Goal: Task Accomplishment & Management: Use online tool/utility

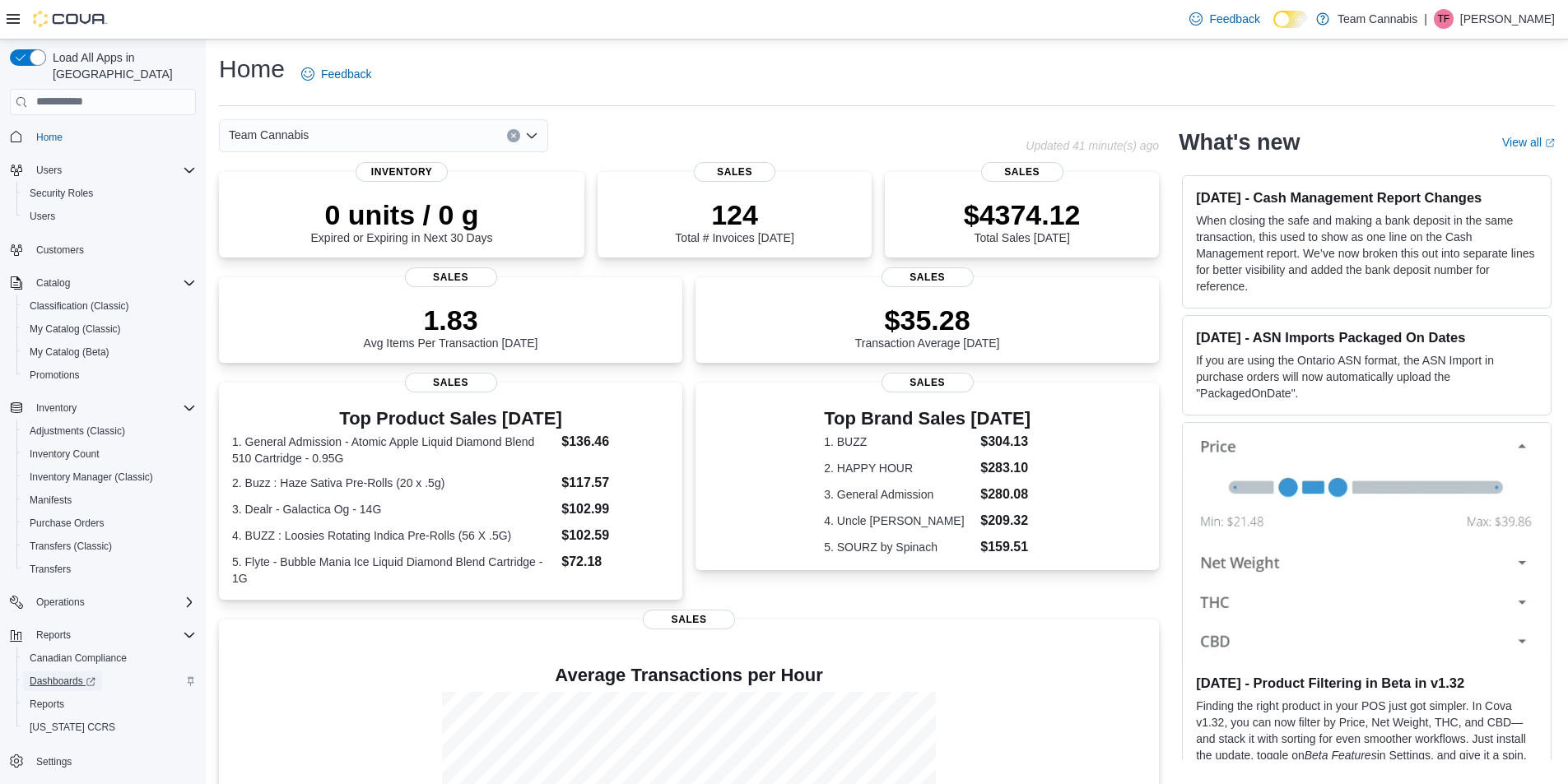
click at [64, 675] on span "Dashboards" at bounding box center [62, 681] width 66 height 20
click at [60, 697] on span "Reports" at bounding box center [46, 703] width 34 height 13
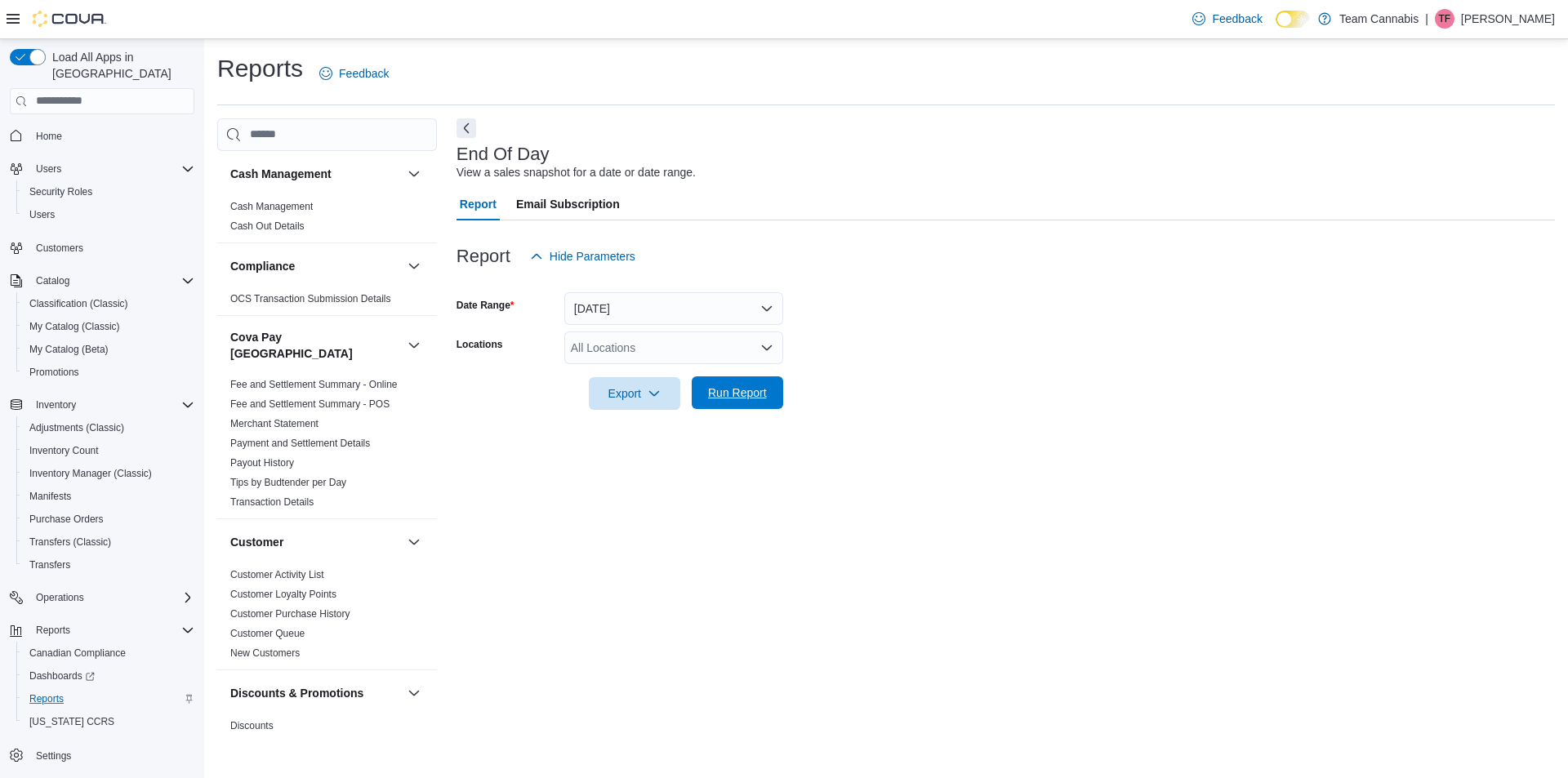
click at [732, 396] on span "Run Report" at bounding box center [737, 392] width 59 height 17
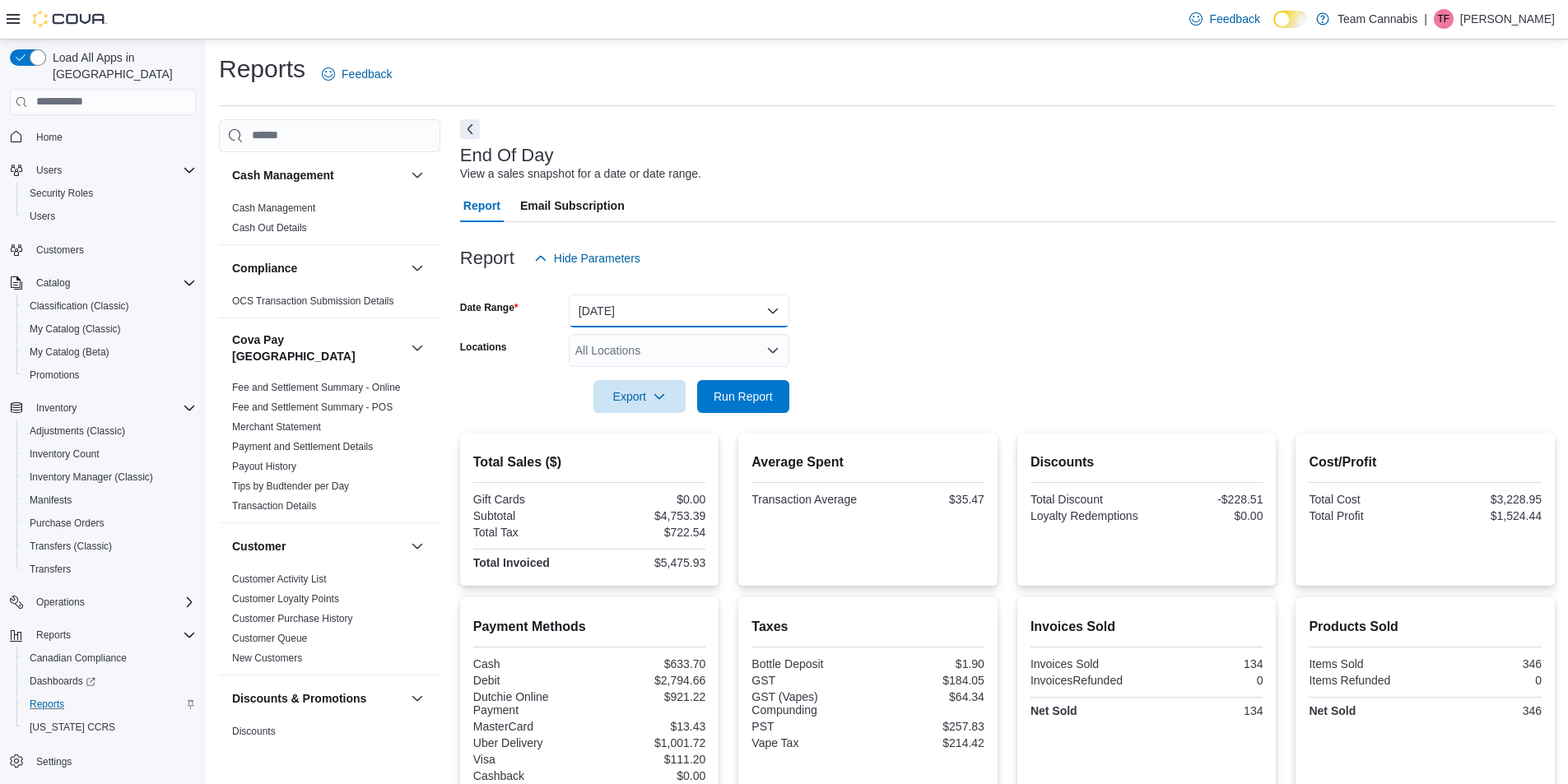
click at [621, 297] on button "[DATE]" at bounding box center [679, 311] width 221 height 33
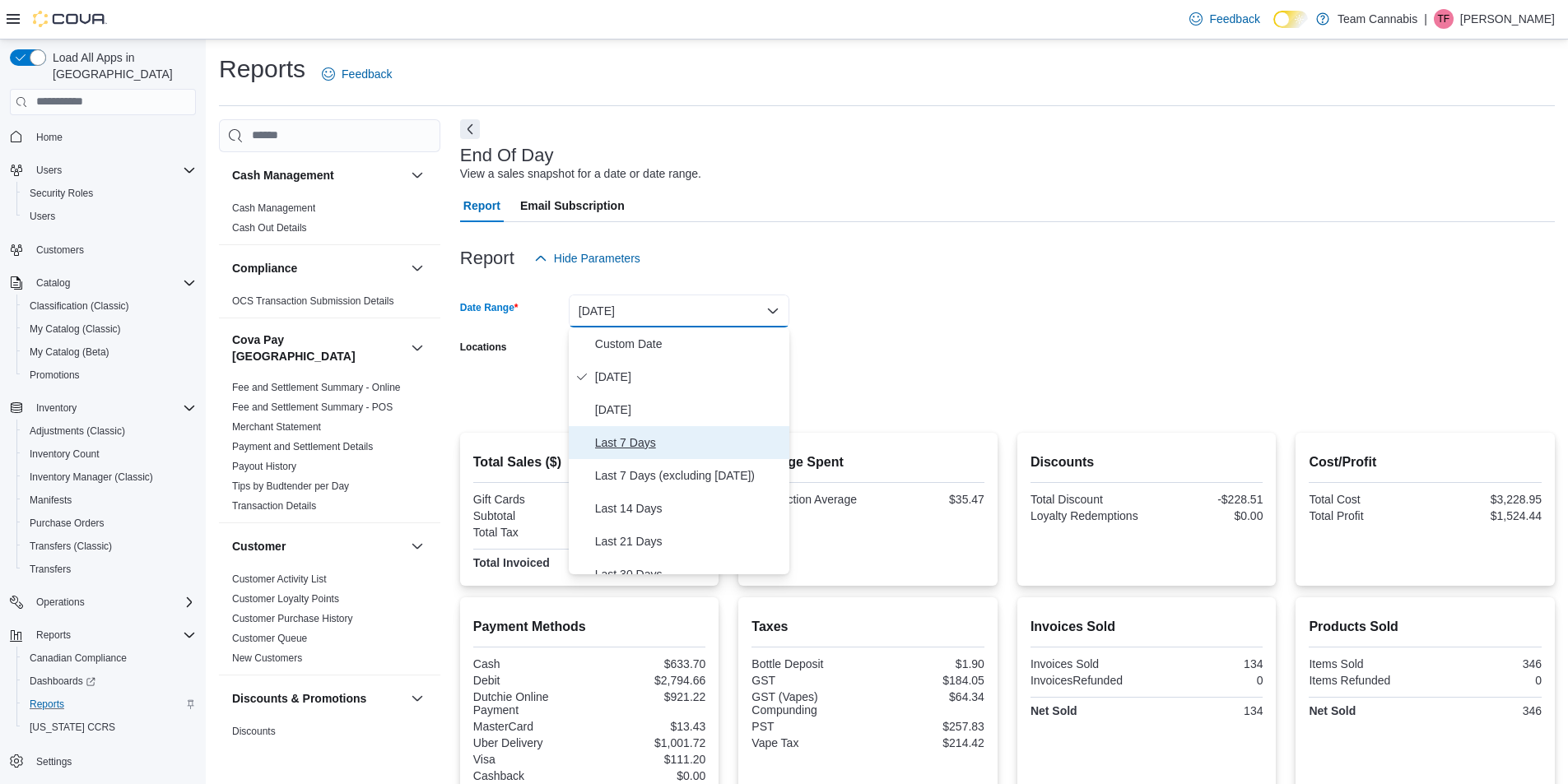
click at [626, 449] on span "Last 7 Days" at bounding box center [689, 442] width 188 height 20
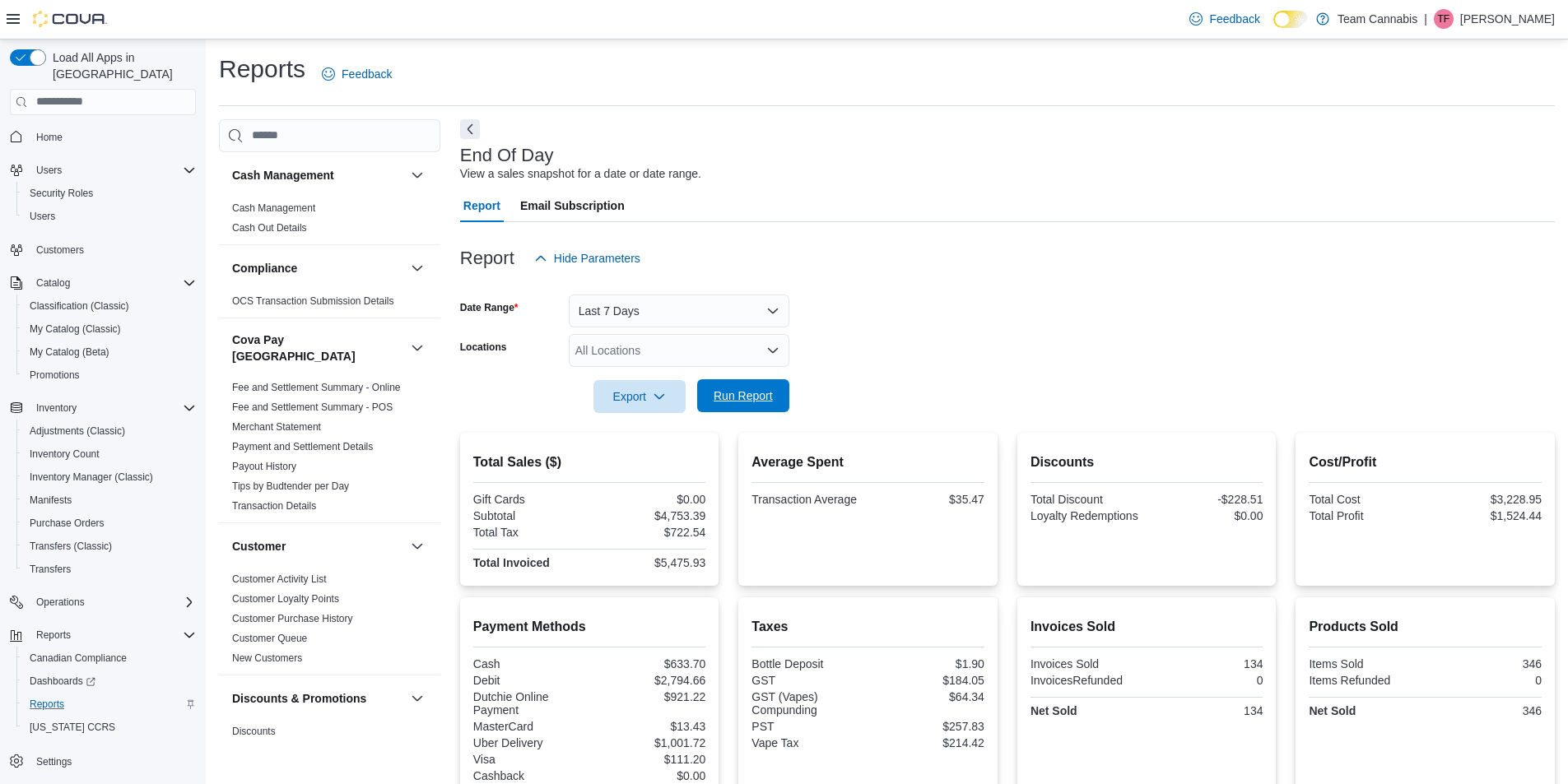
click at [729, 398] on span "Run Report" at bounding box center [743, 395] width 60 height 17
click at [670, 309] on button "Last 7 Days" at bounding box center [679, 311] width 221 height 33
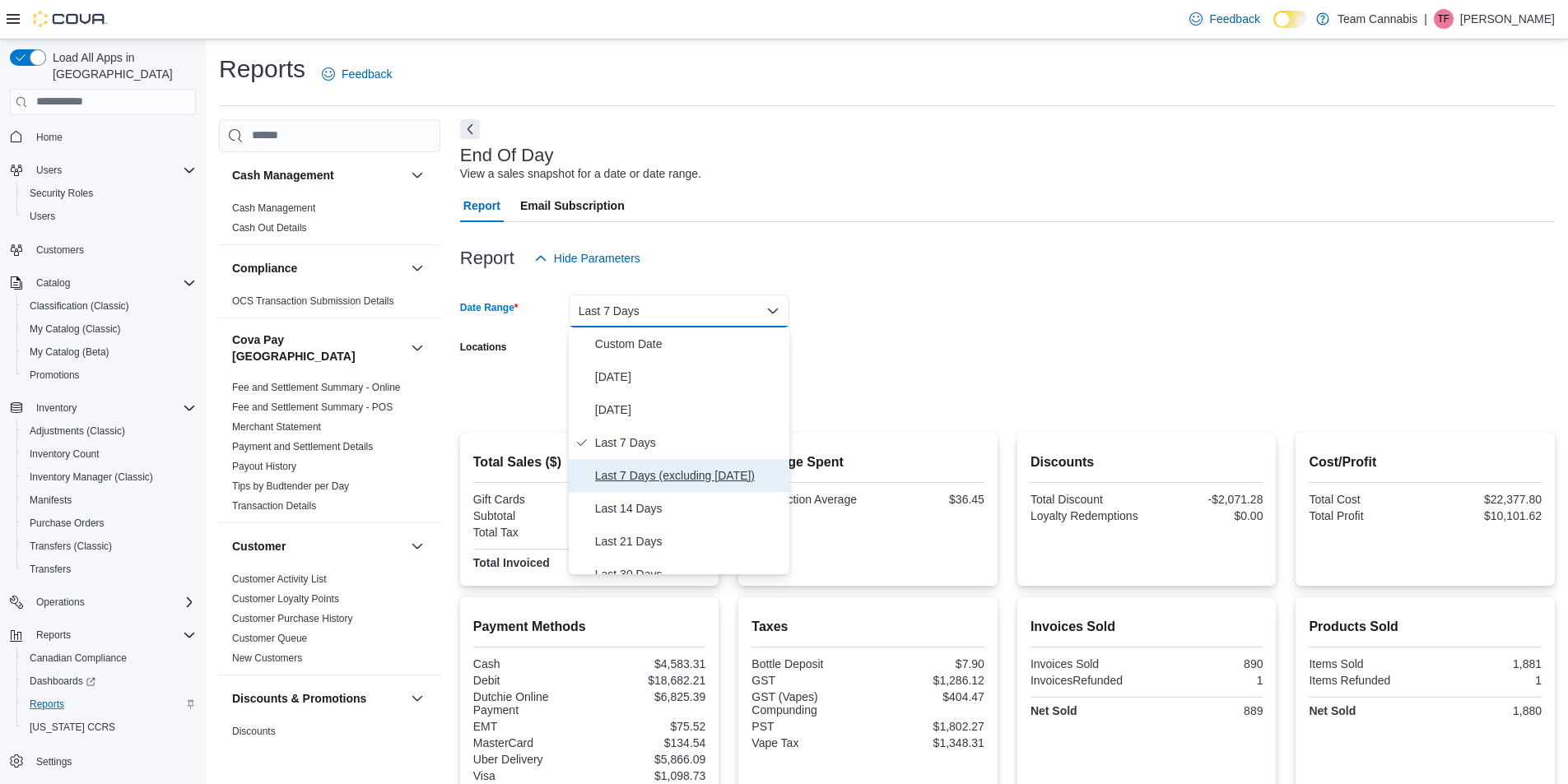
click at [633, 484] on span "Last 7 Days (excluding [DATE])" at bounding box center [689, 475] width 188 height 20
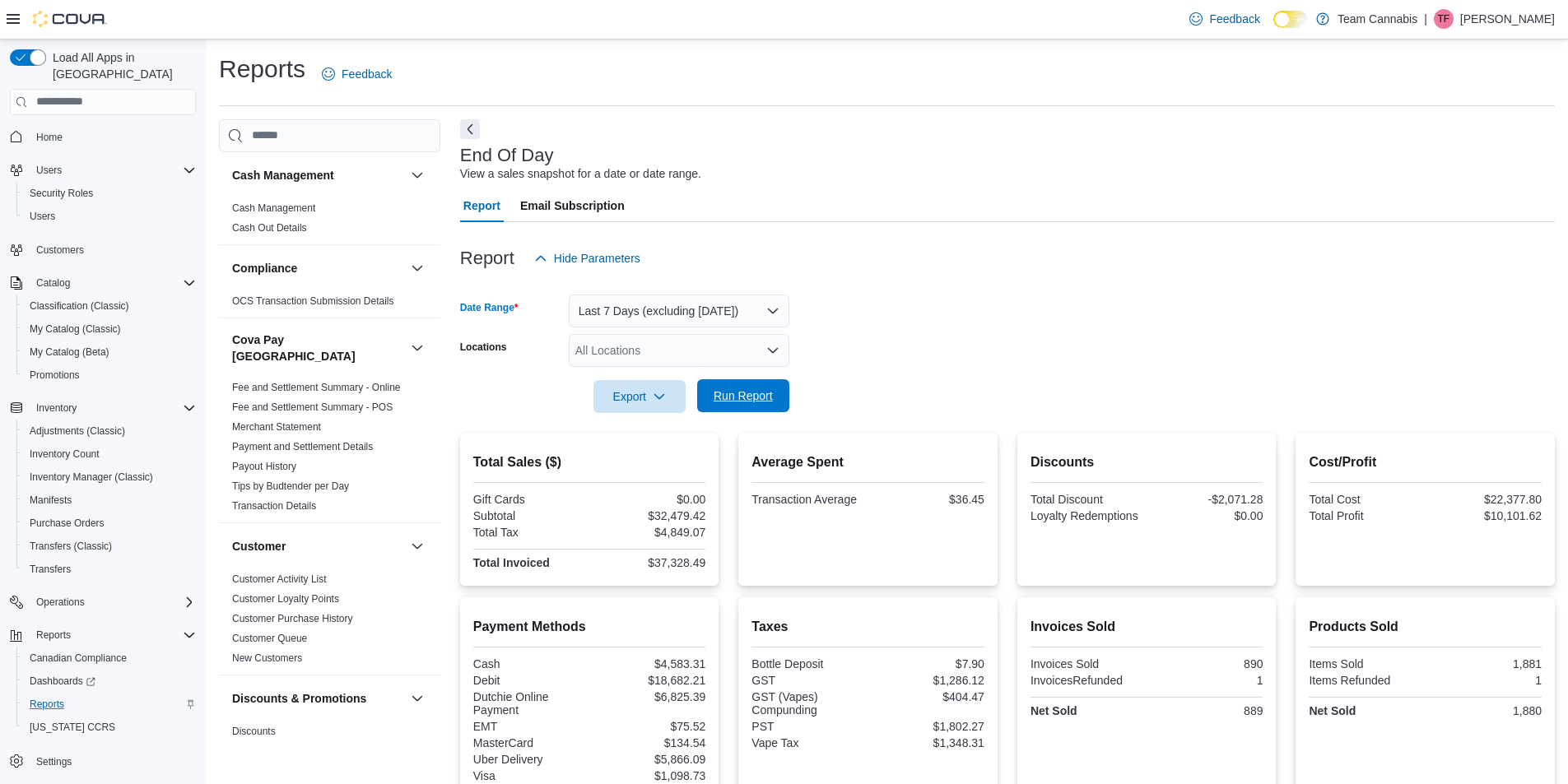
click at [730, 390] on span "Run Report" at bounding box center [743, 395] width 60 height 17
click at [595, 304] on button "Last 7 Days (excluding [DATE])" at bounding box center [679, 311] width 221 height 33
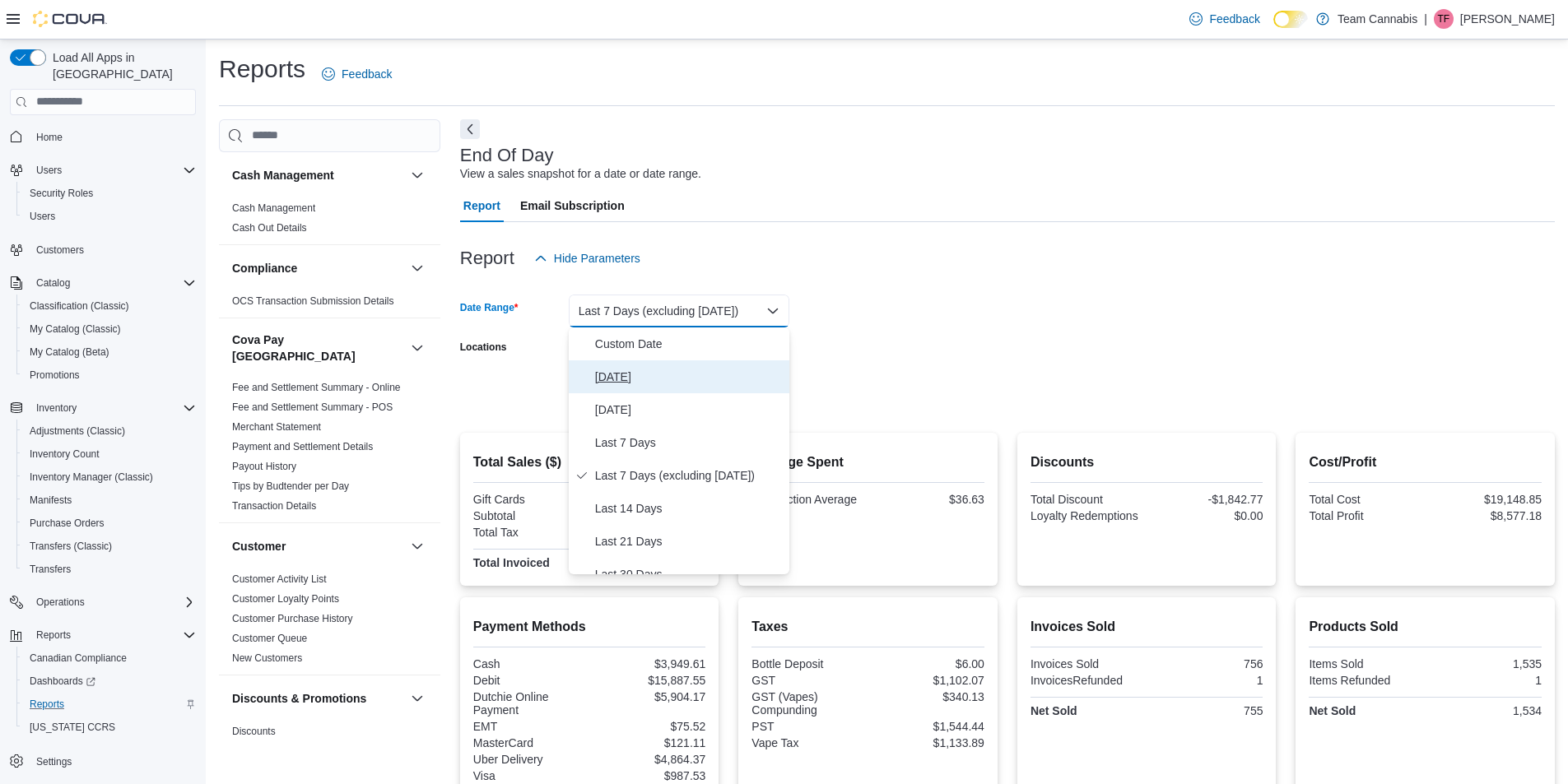
click at [604, 371] on span "[DATE]" at bounding box center [689, 377] width 188 height 20
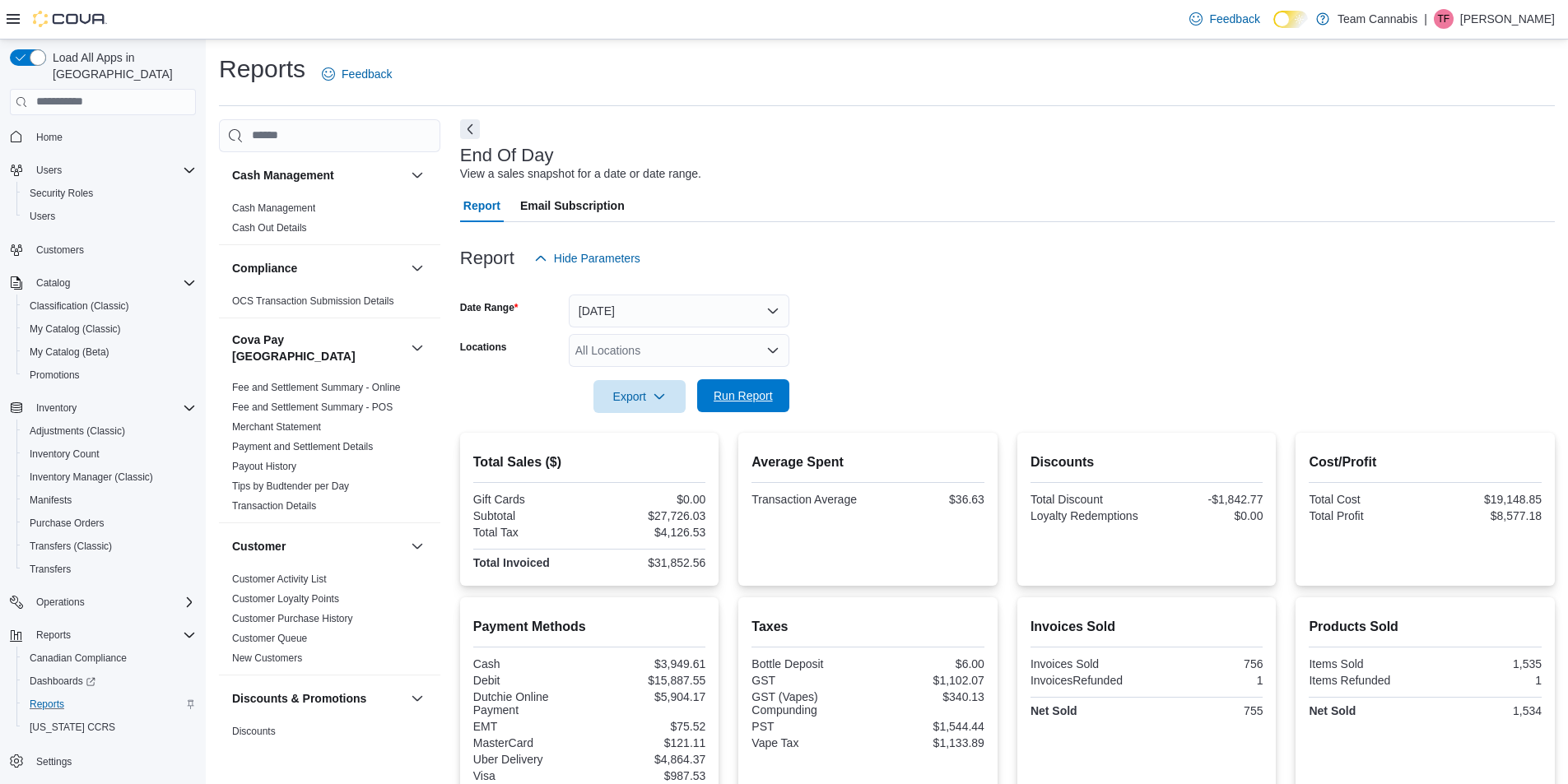
click at [734, 402] on span "Run Report" at bounding box center [743, 395] width 60 height 17
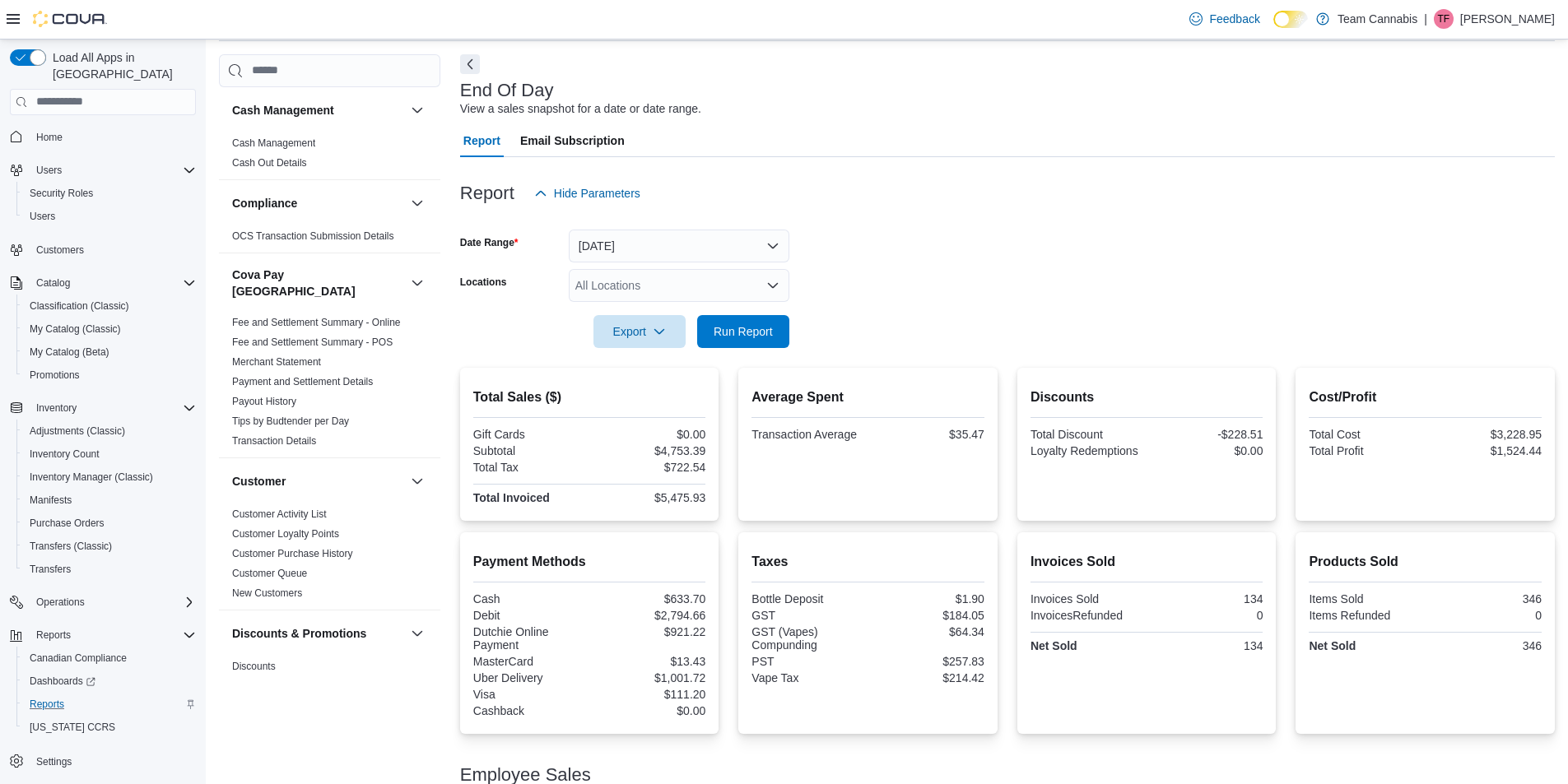
scroll to position [165, 0]
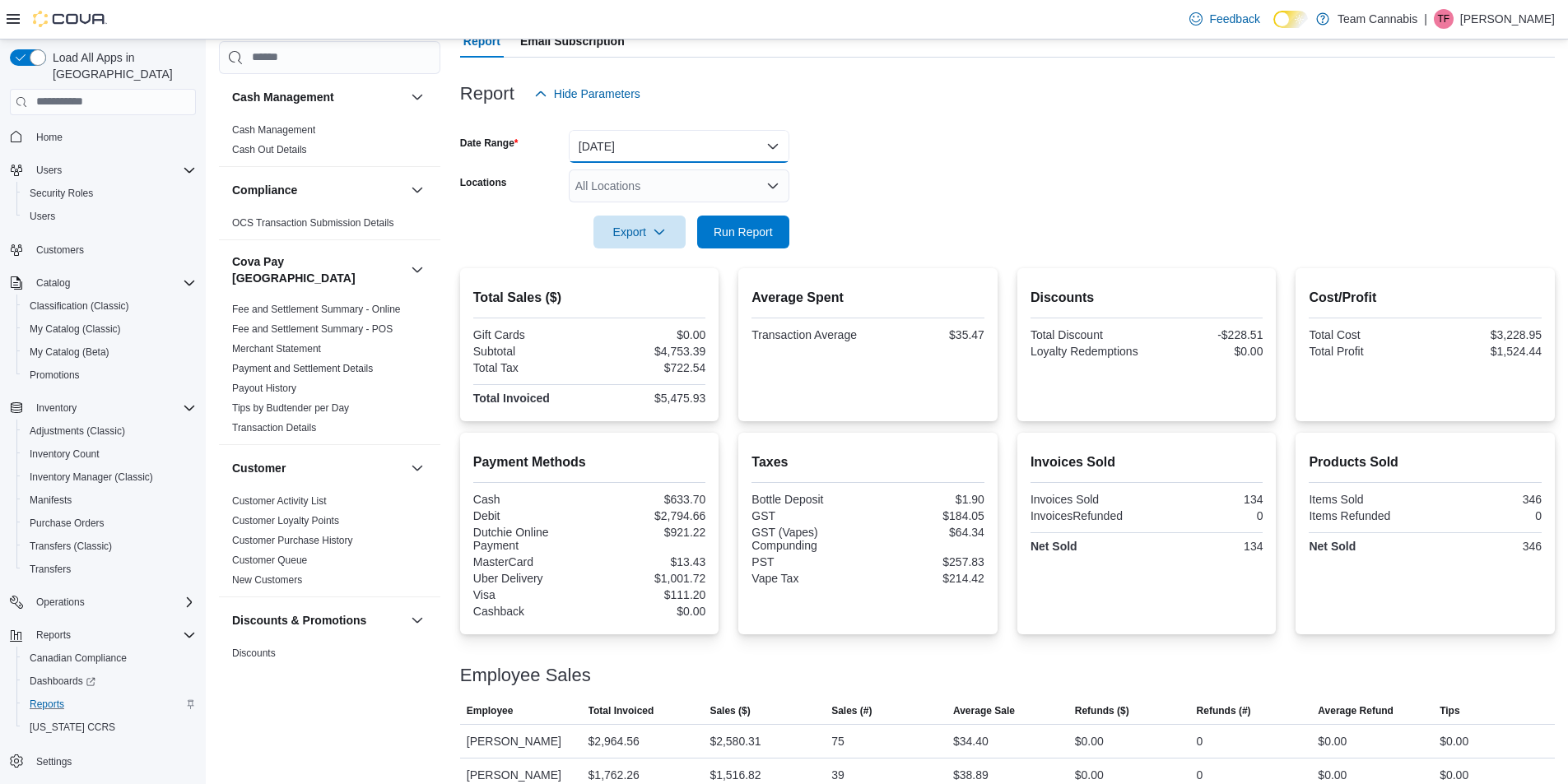
click at [609, 154] on button "[DATE]" at bounding box center [679, 146] width 221 height 33
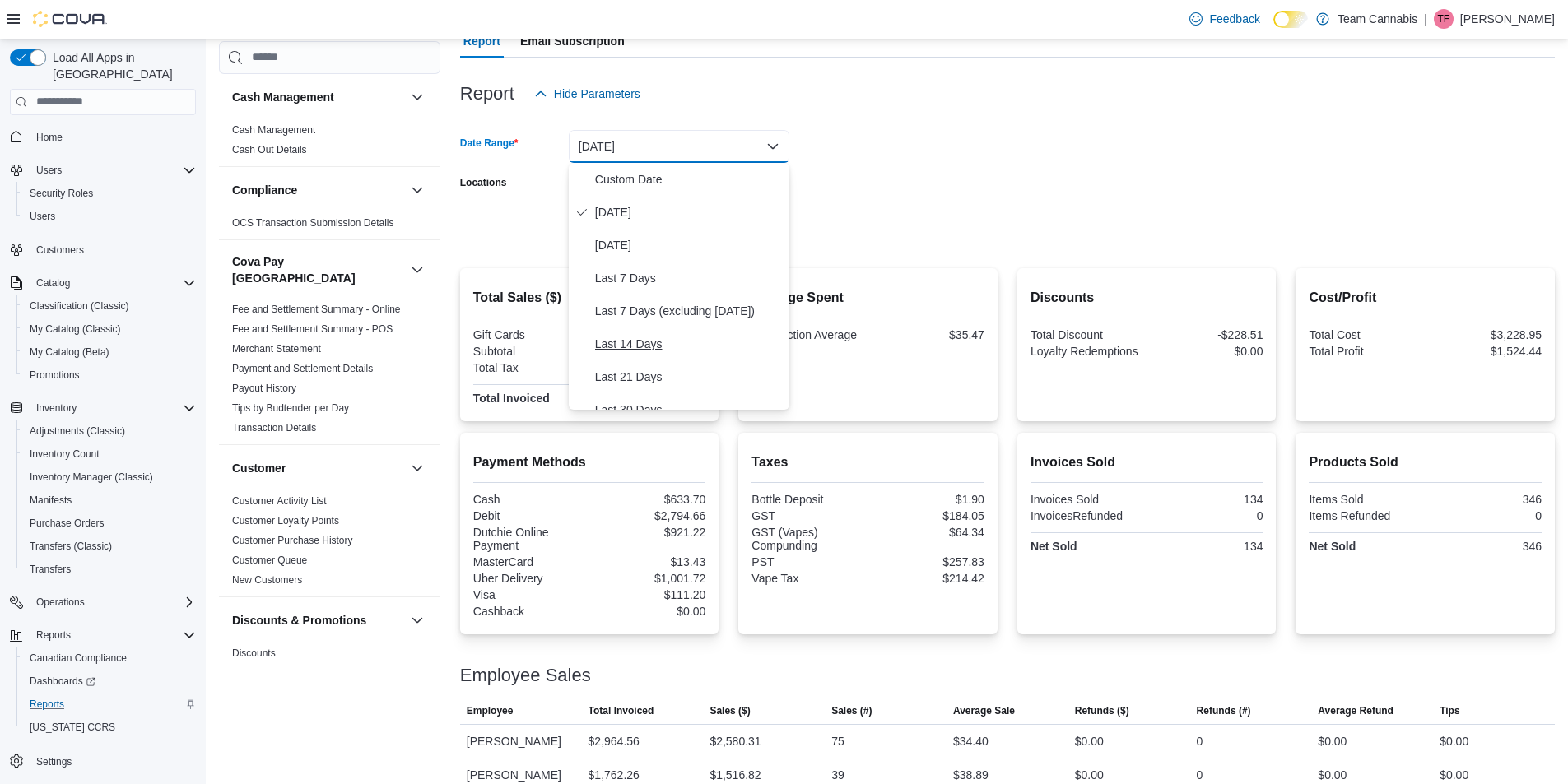
scroll to position [82, 0]
click at [619, 318] on span "Last 30 Days" at bounding box center [689, 327] width 188 height 20
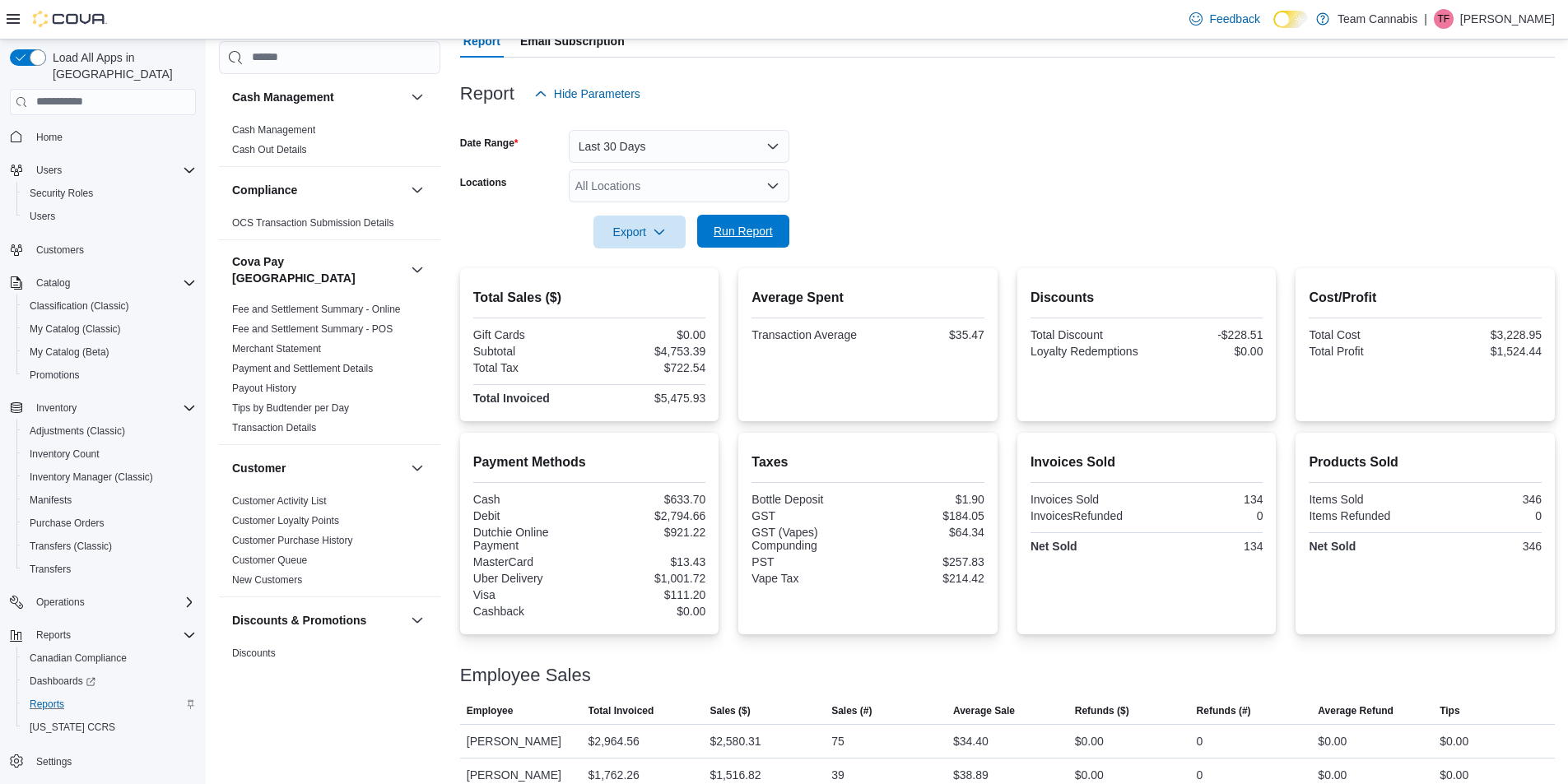
click at [735, 235] on span "Run Report" at bounding box center [743, 230] width 60 height 17
